Goal: Check status: Check status

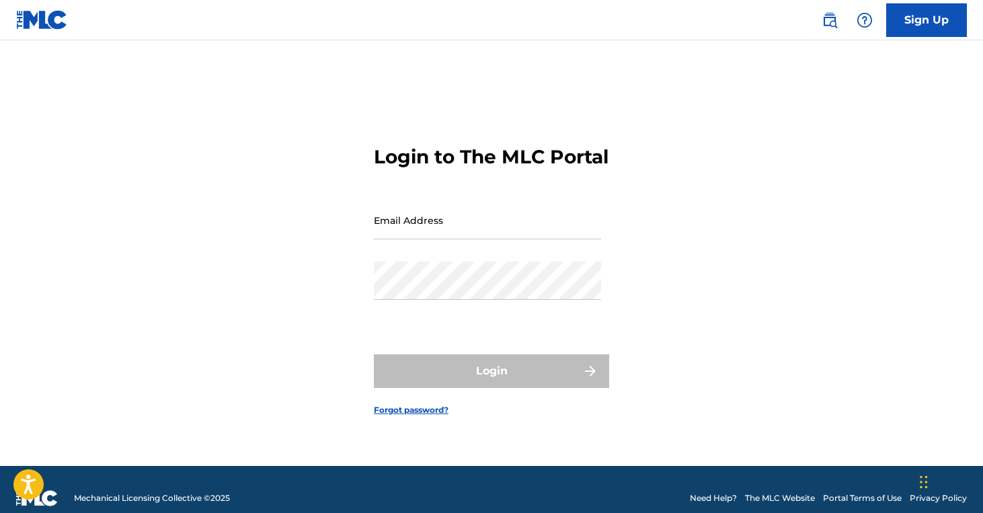
click at [394, 234] on input "Email Address" at bounding box center [487, 220] width 227 height 38
type input "[EMAIL_ADDRESS][DOMAIN_NAME]"
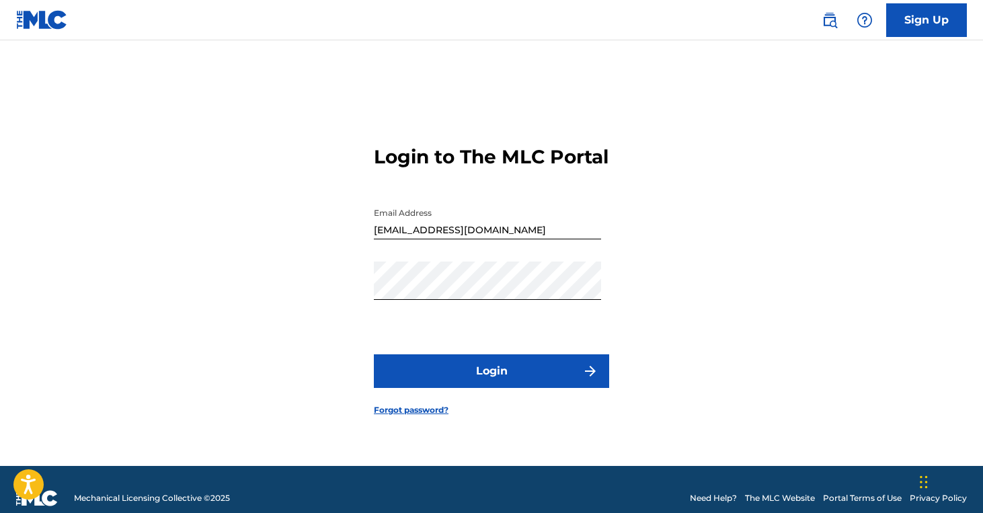
click at [479, 382] on button "Login" at bounding box center [491, 371] width 235 height 34
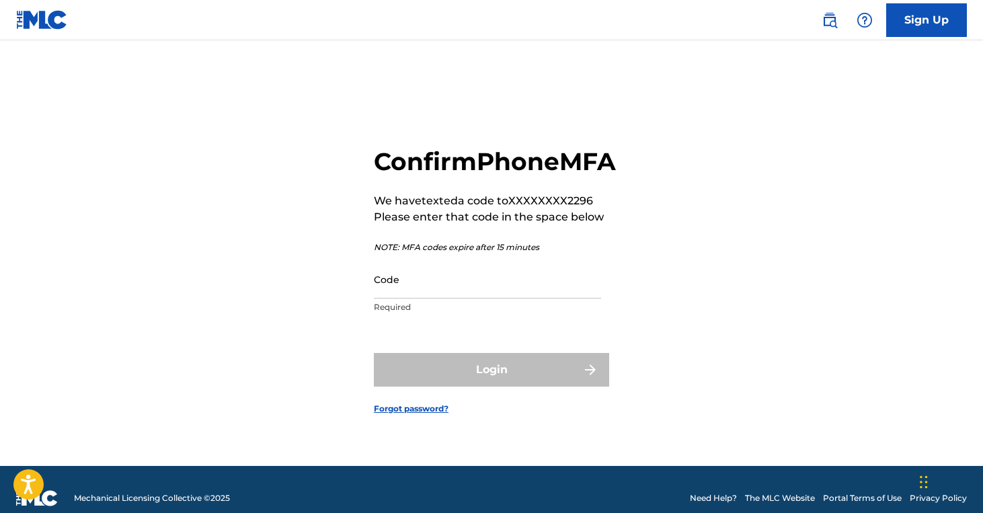
click at [434, 298] on input "Code" at bounding box center [487, 279] width 227 height 38
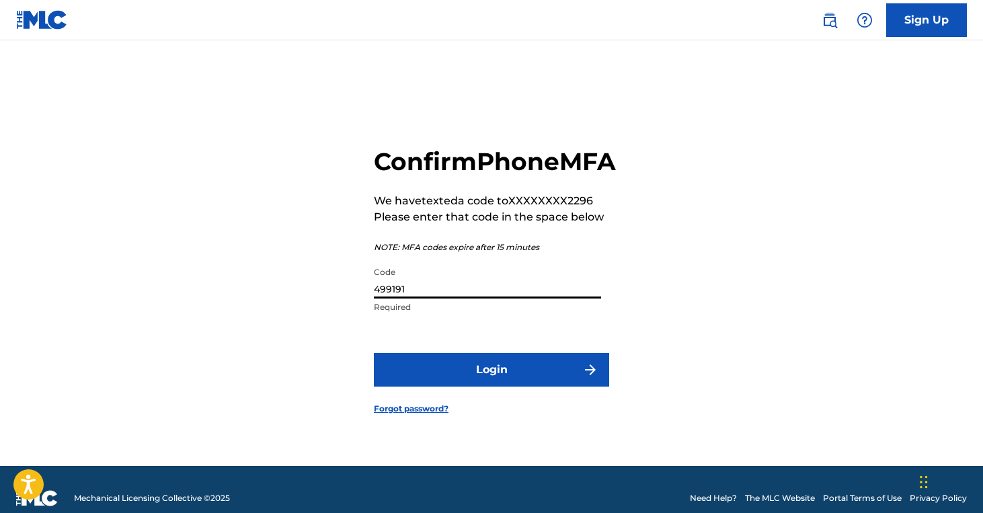
type input "499191"
click at [468, 380] on button "Login" at bounding box center [491, 370] width 235 height 34
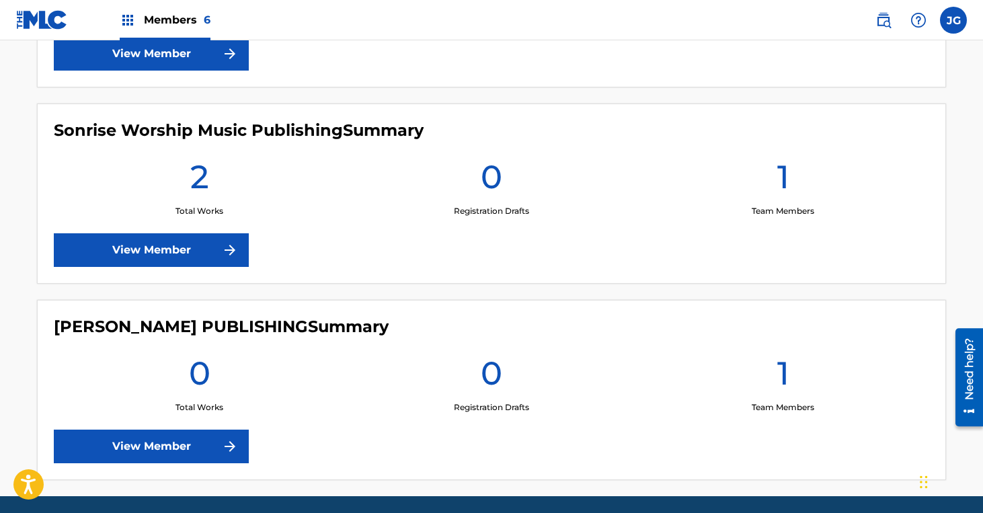
scroll to position [1104, 0]
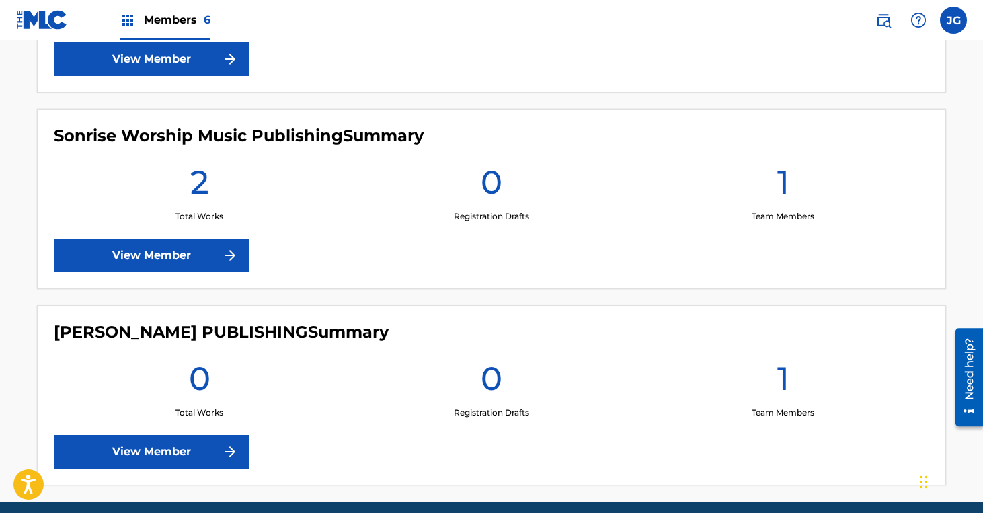
click at [162, 261] on link "View Member" at bounding box center [151, 256] width 195 height 34
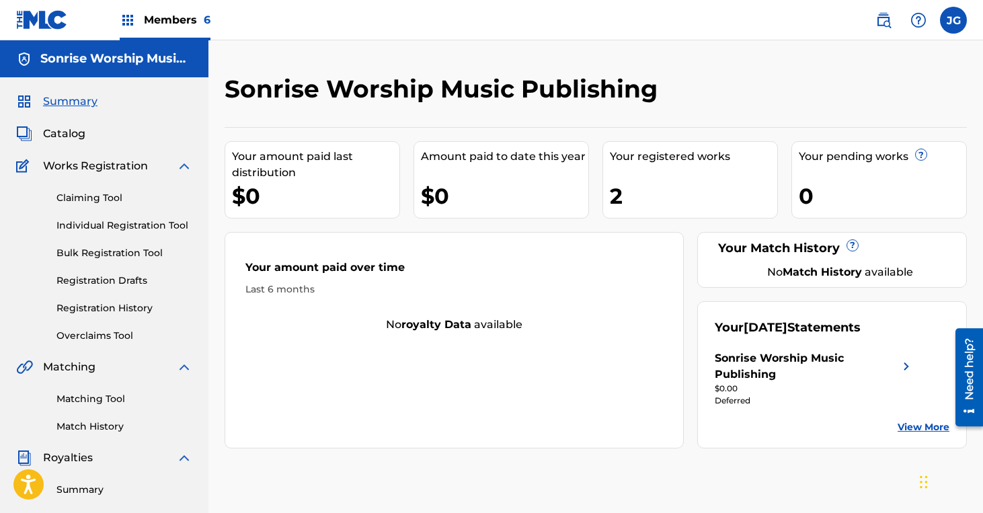
click at [829, 365] on div "Sonrise Worship Music Publishing" at bounding box center [807, 366] width 184 height 32
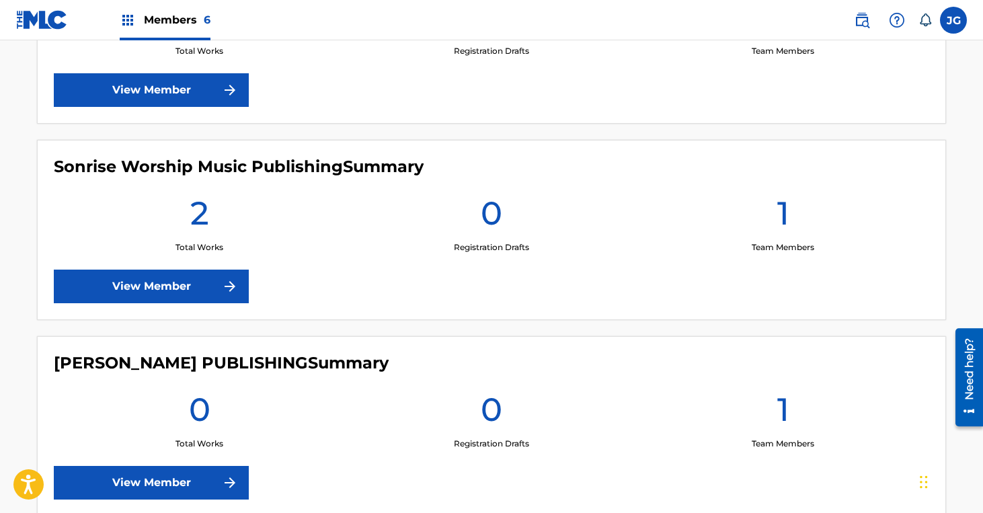
scroll to position [1085, 0]
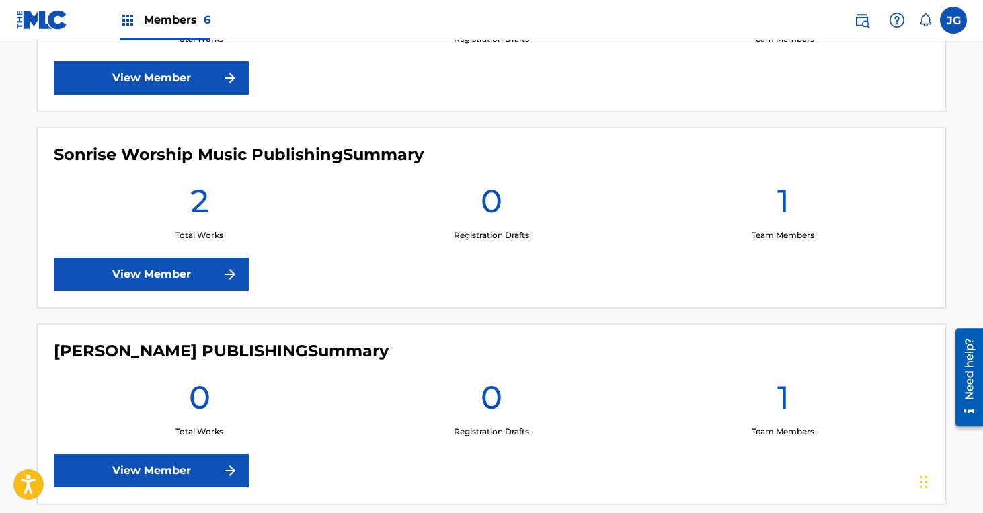
click at [220, 278] on link "View Member" at bounding box center [151, 274] width 195 height 34
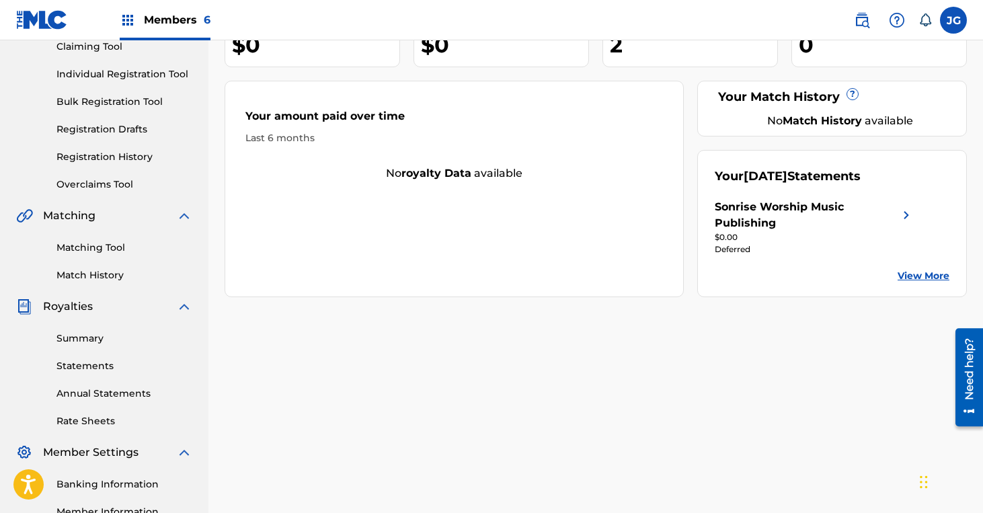
scroll to position [157, 0]
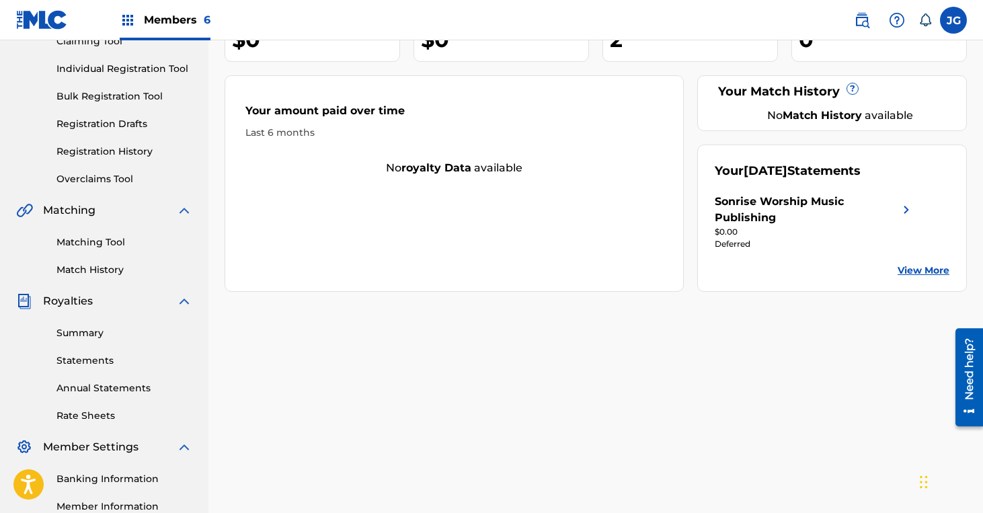
click at [924, 264] on link "View More" at bounding box center [923, 270] width 52 height 14
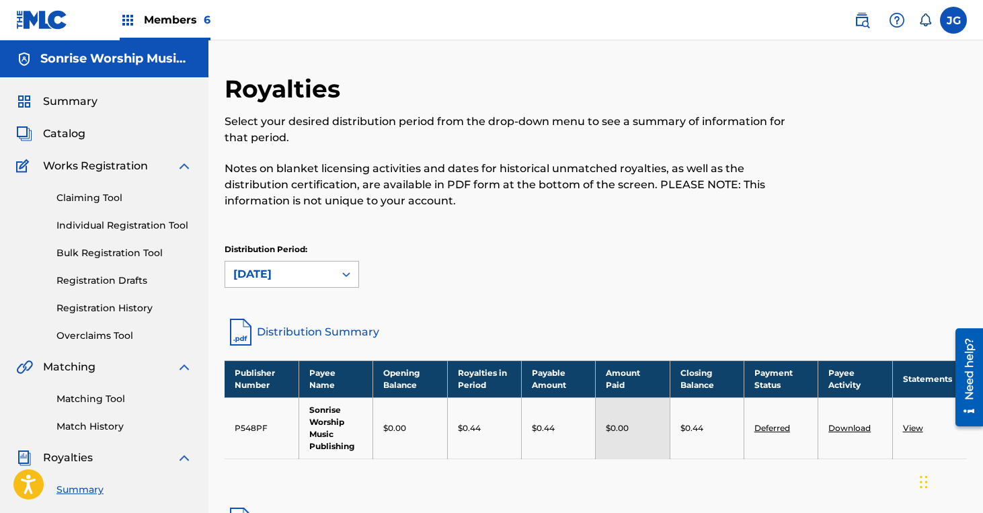
click at [330, 268] on div "[DATE]" at bounding box center [279, 274] width 109 height 26
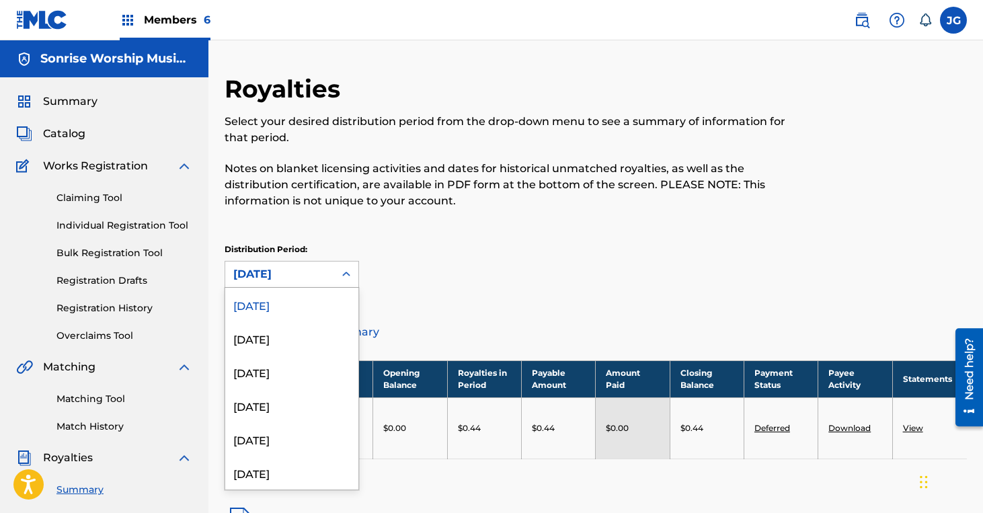
click at [434, 268] on div "Distribution Period: August 2025 selected, 1 of 53. 53 results available. Use U…" at bounding box center [596, 265] width 742 height 44
click at [341, 276] on icon at bounding box center [345, 274] width 13 height 13
click at [307, 333] on div "July 2025" at bounding box center [291, 338] width 133 height 34
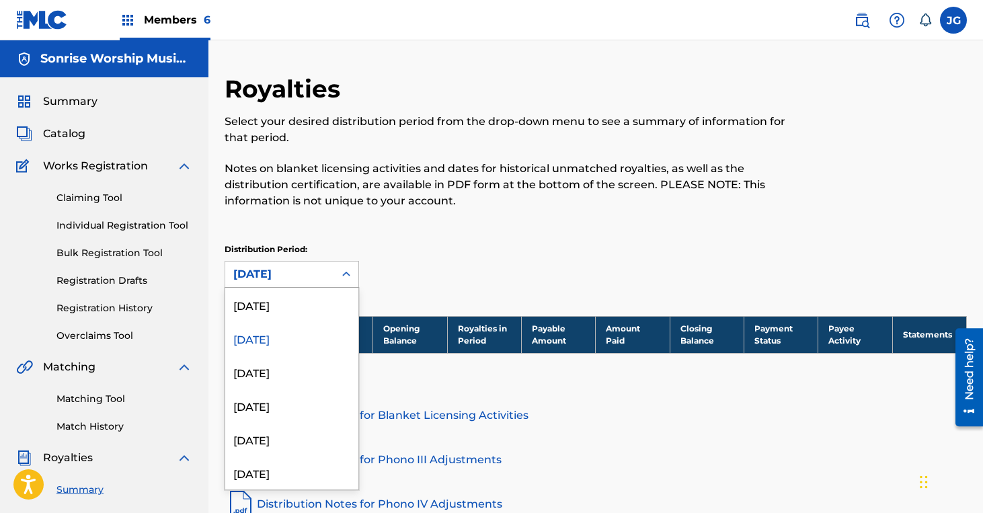
click at [337, 274] on div at bounding box center [346, 274] width 24 height 24
click at [321, 313] on div "[DATE]" at bounding box center [291, 305] width 133 height 34
